Goal: Information Seeking & Learning: Learn about a topic

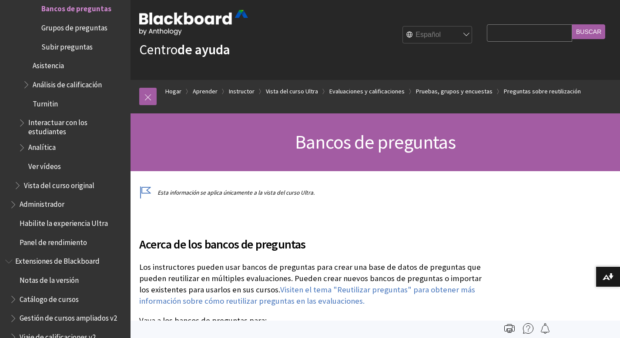
scroll to position [18, 0]
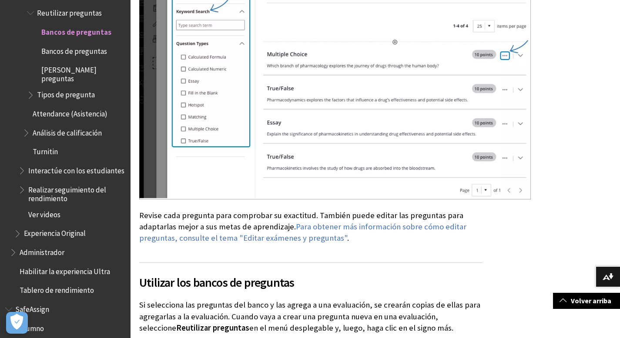
scroll to position [2660, 0]
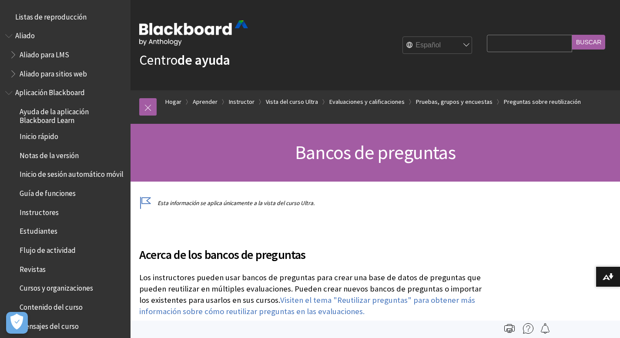
scroll to position [1531, 0]
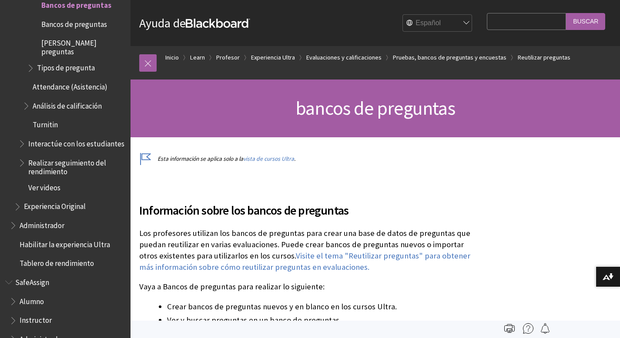
scroll to position [1351, 0]
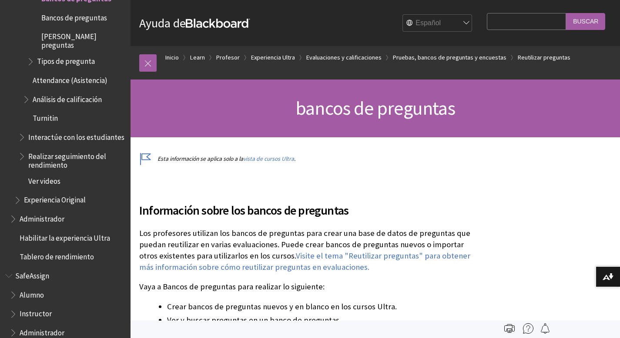
click at [56, 212] on span "Administrador" at bounding box center [42, 218] width 45 height 12
